Goal: Information Seeking & Learning: Learn about a topic

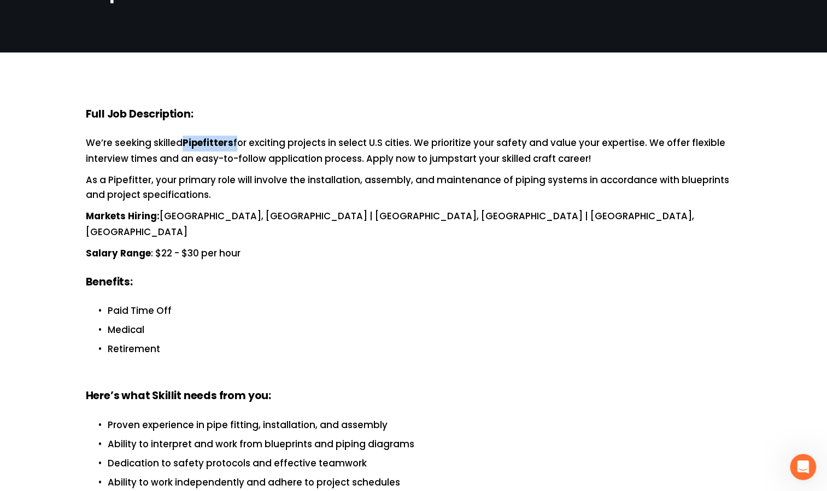
drag, startPoint x: 236, startPoint y: 141, endPoint x: 183, endPoint y: 145, distance: 53.7
click at [183, 145] on p "We’re seeking skilled Pipefitters for exciting projects in select U.S cities. W…" at bounding box center [414, 151] width 656 height 31
copy p "Pipefitters"
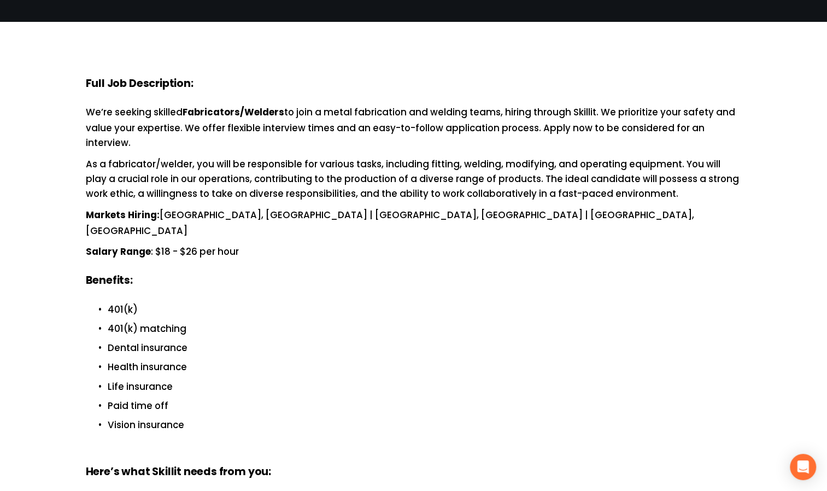
scroll to position [36, 0]
